Goal: Task Accomplishment & Management: Manage account settings

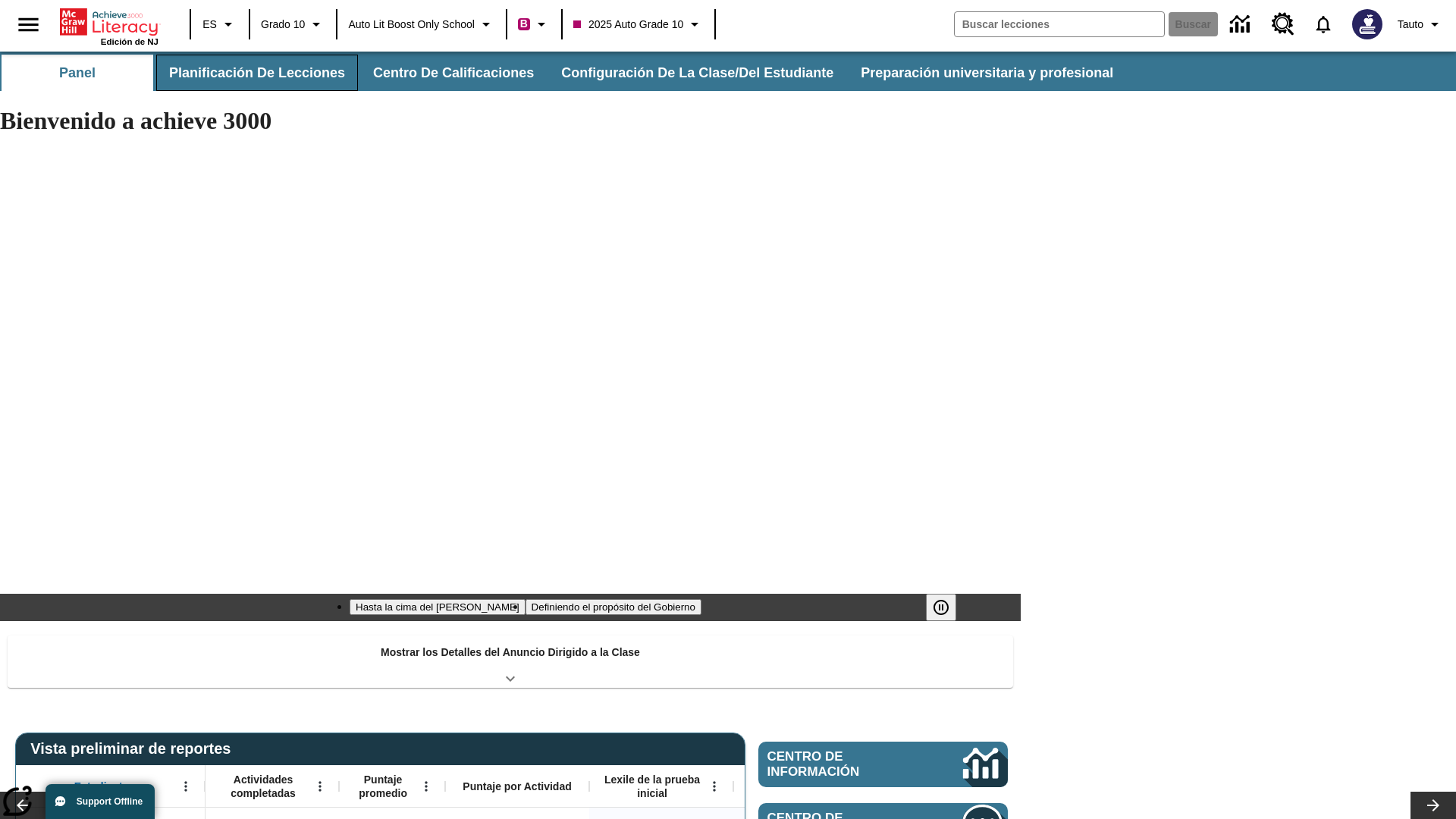
click at [254, 73] on button "Planificación de lecciones" at bounding box center [257, 72] width 202 height 37
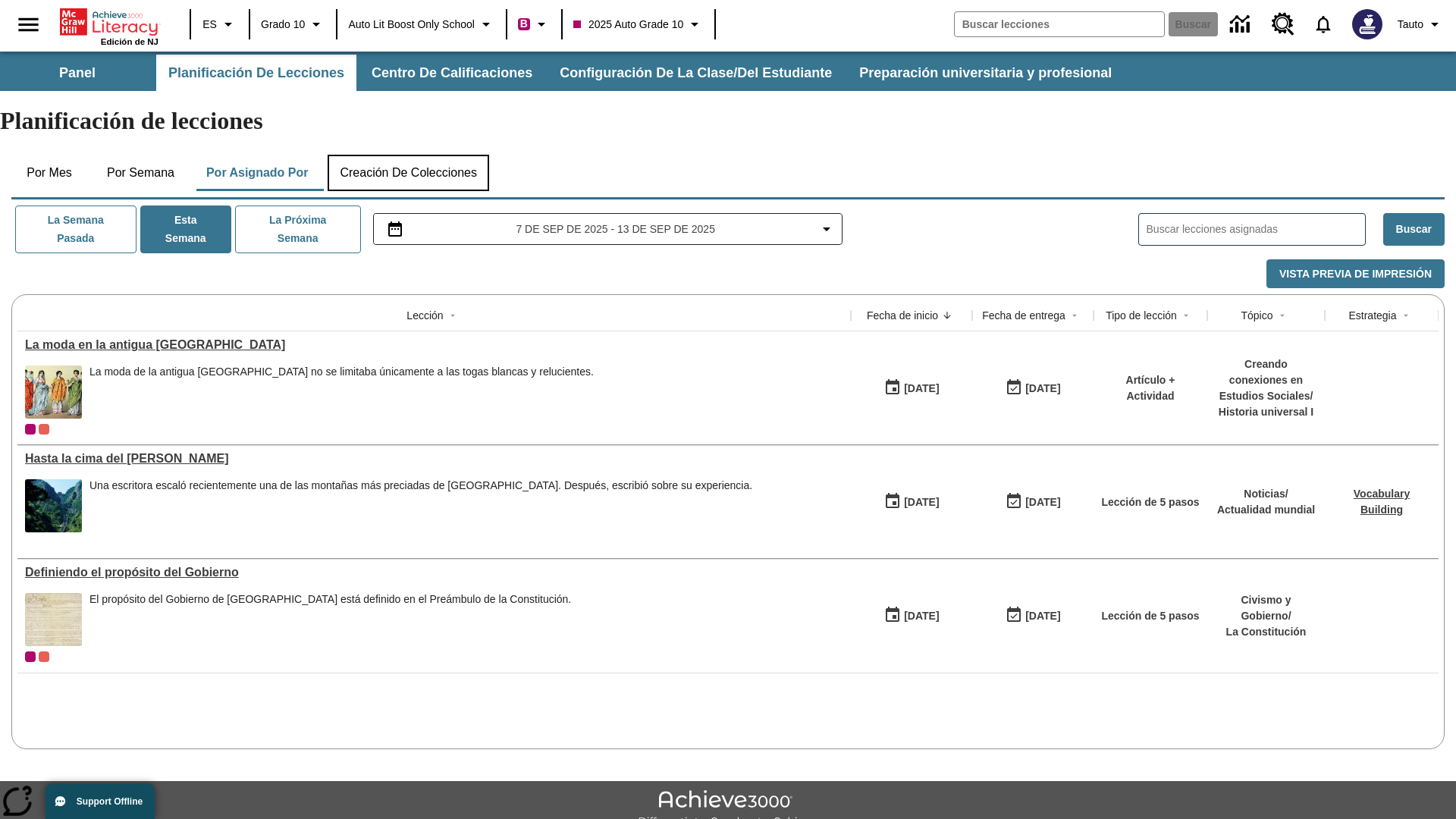
click at [414, 155] on button "Creación de colecciones" at bounding box center [408, 173] width 162 height 37
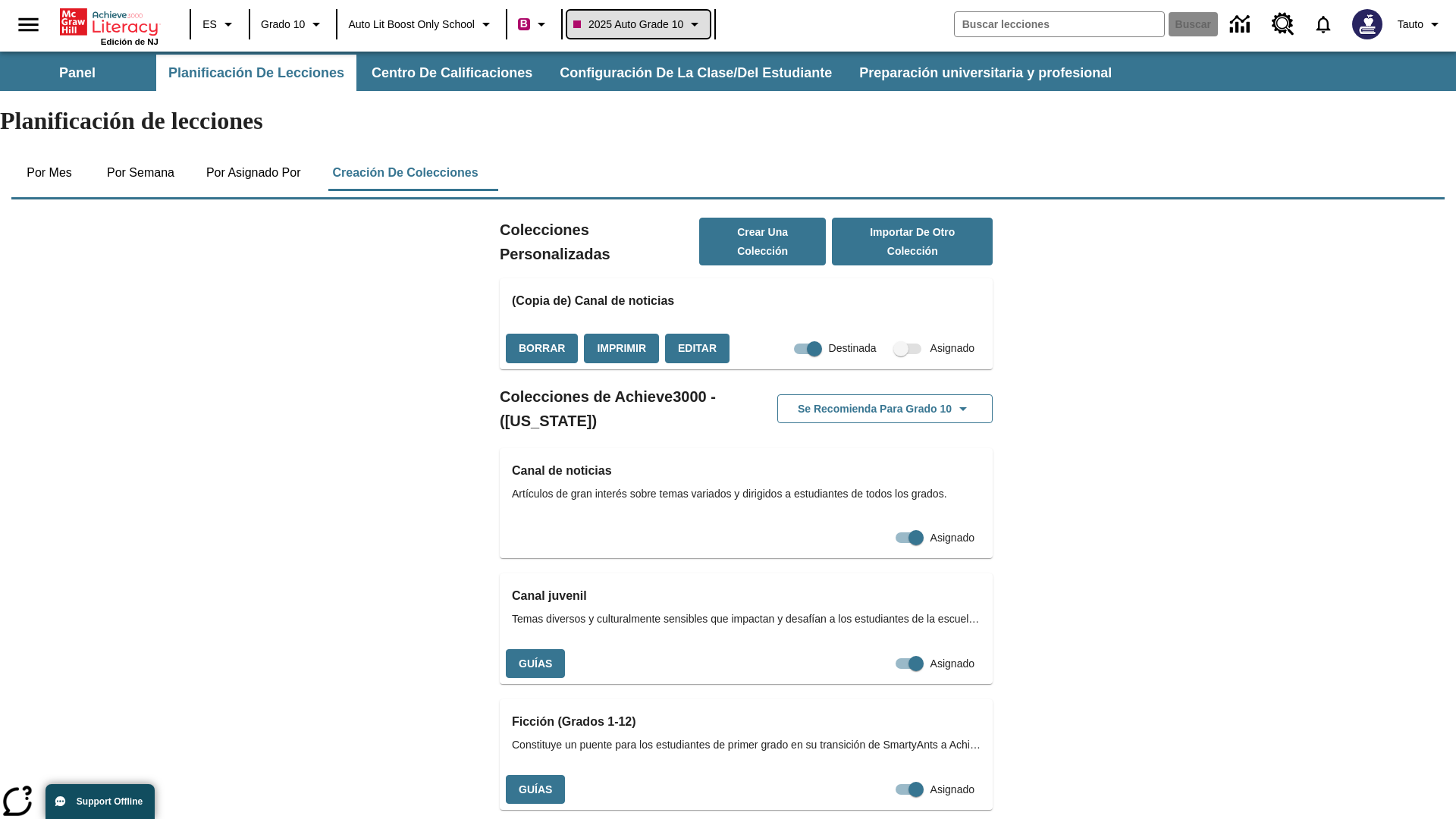
click at [649, 25] on span "2025 Auto Grade 10" at bounding box center [628, 25] width 110 height 16
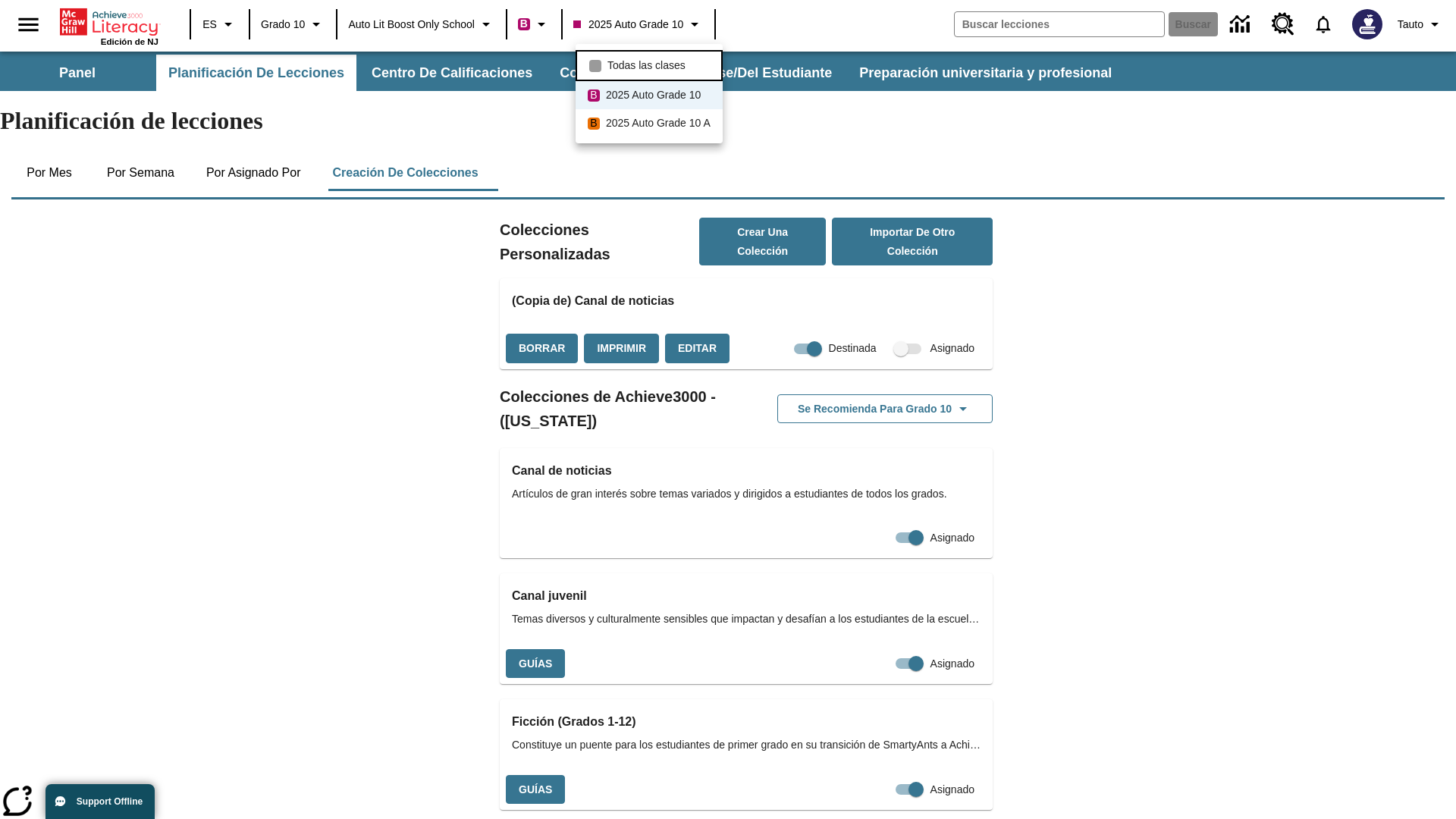
click at [651, 64] on span "Todas las clases" at bounding box center [646, 65] width 78 height 16
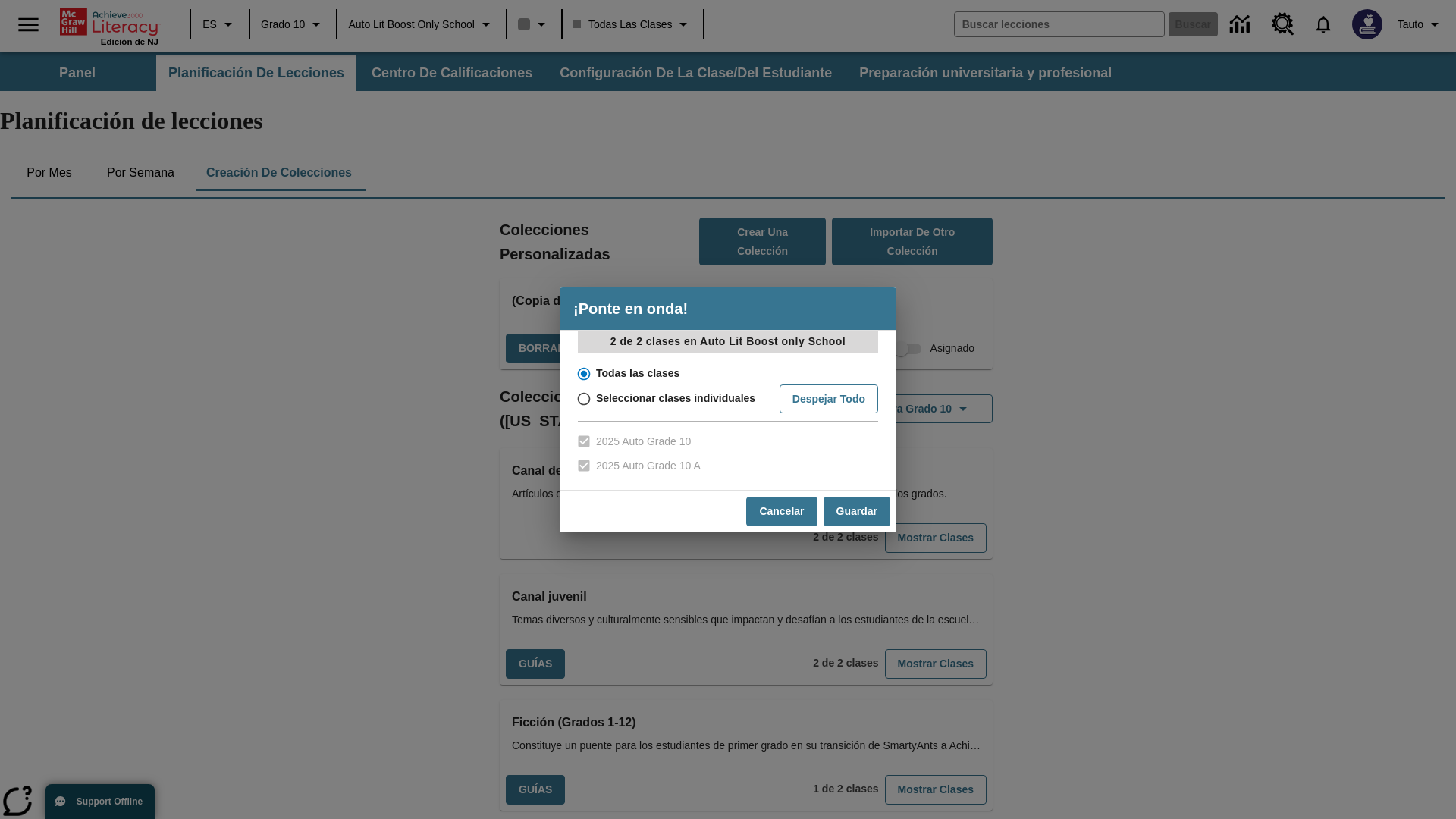
scroll to position [446, 0]
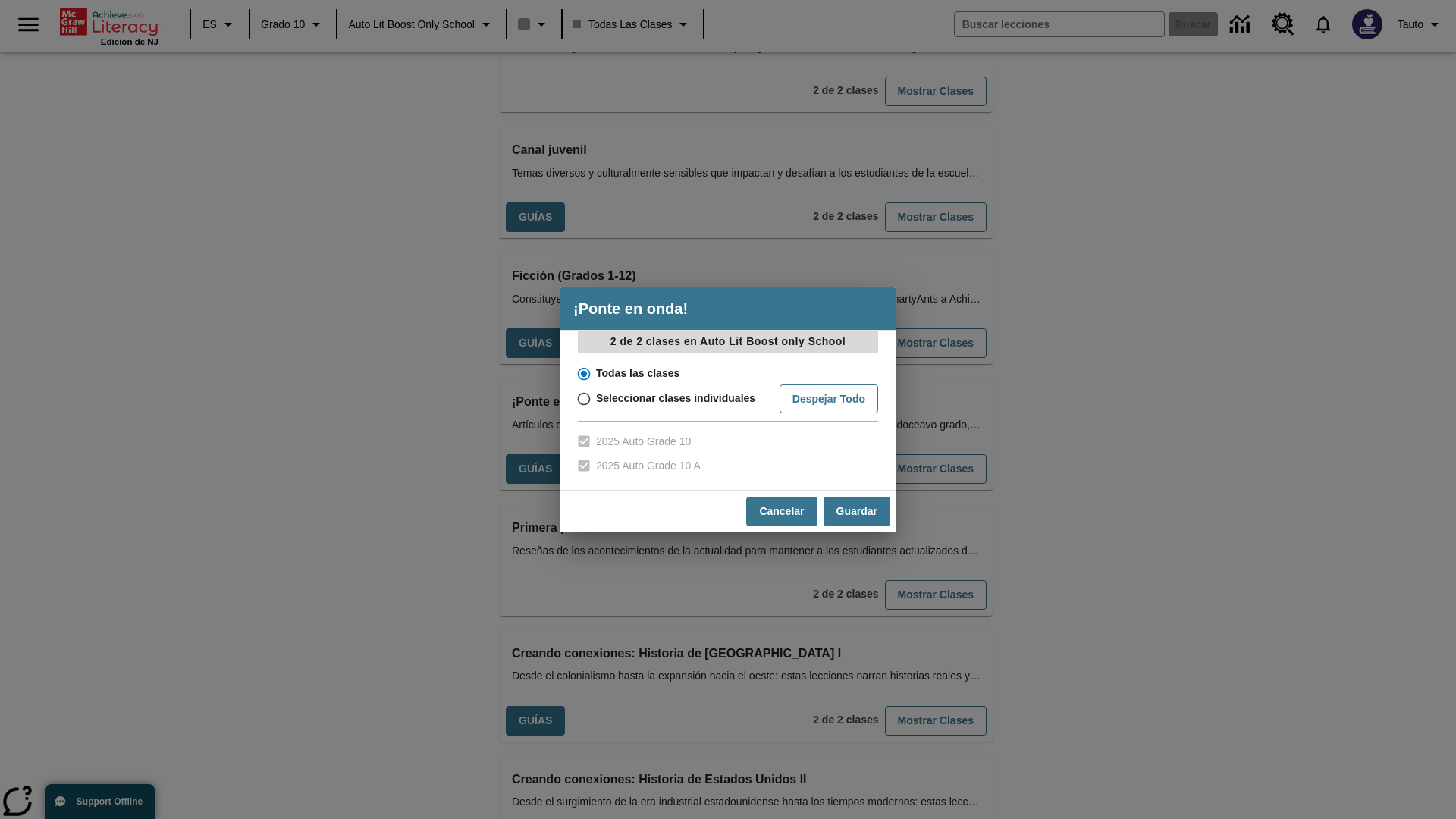
click at [583, 373] on input "Todas las clases" at bounding box center [583, 373] width 26 height 21
click at [781, 511] on button "Cancelar" at bounding box center [781, 511] width 71 height 30
click at [911, 454] on button "Mostrar Clases" at bounding box center [936, 469] width 101 height 30
click at [583, 373] on input "Todas las clases" at bounding box center [583, 373] width 26 height 21
click at [856, 511] on button "Guardar" at bounding box center [856, 511] width 66 height 30
